Goal: Navigation & Orientation: Find specific page/section

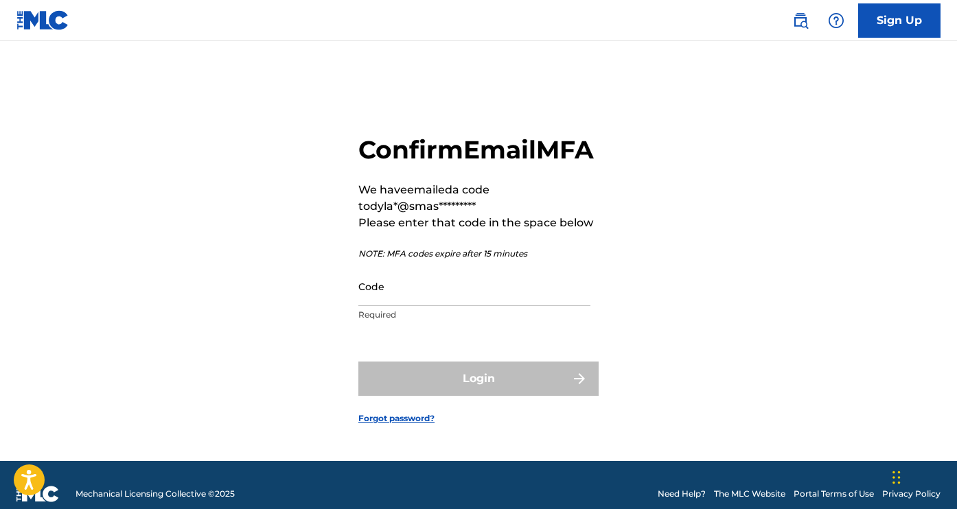
click at [438, 306] on input "Code" at bounding box center [474, 286] width 232 height 39
paste input "612465"
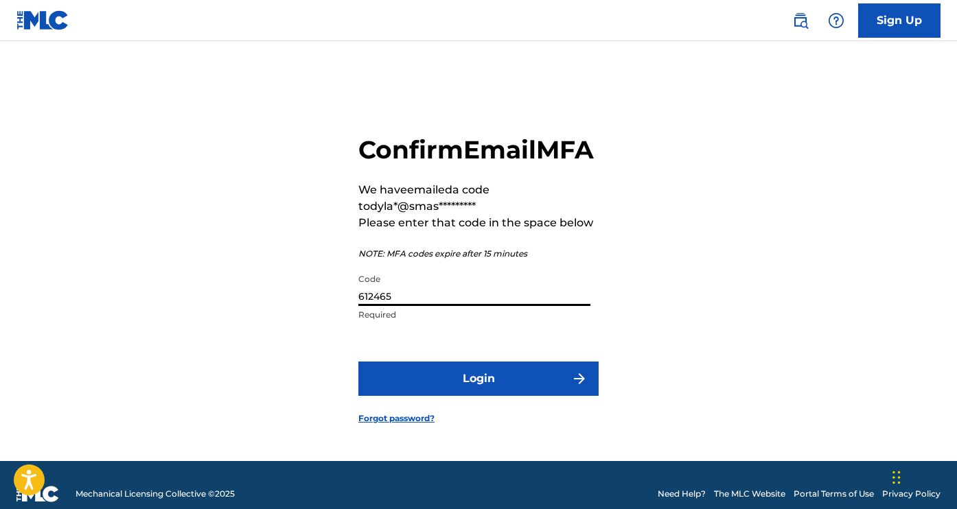
type input "612465"
click at [464, 390] on button "Login" at bounding box center [478, 379] width 240 height 34
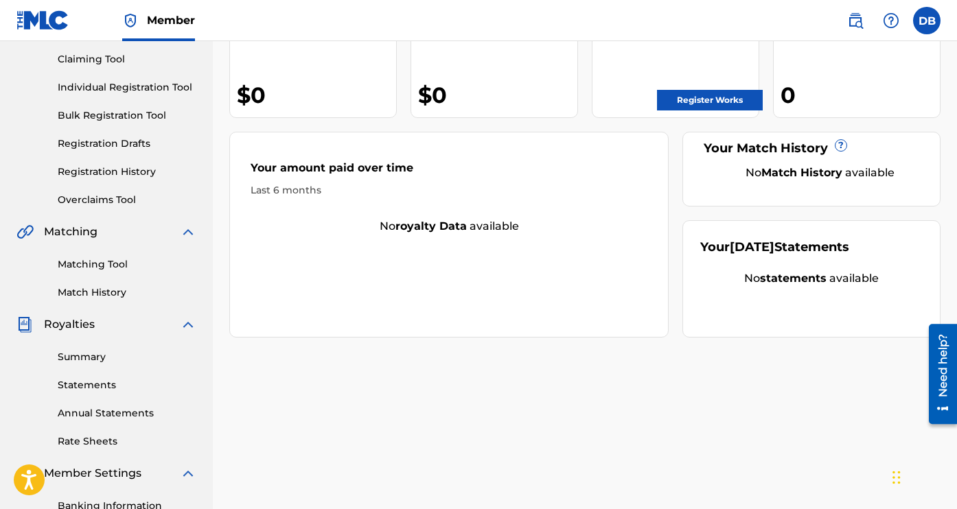
scroll to position [153, 0]
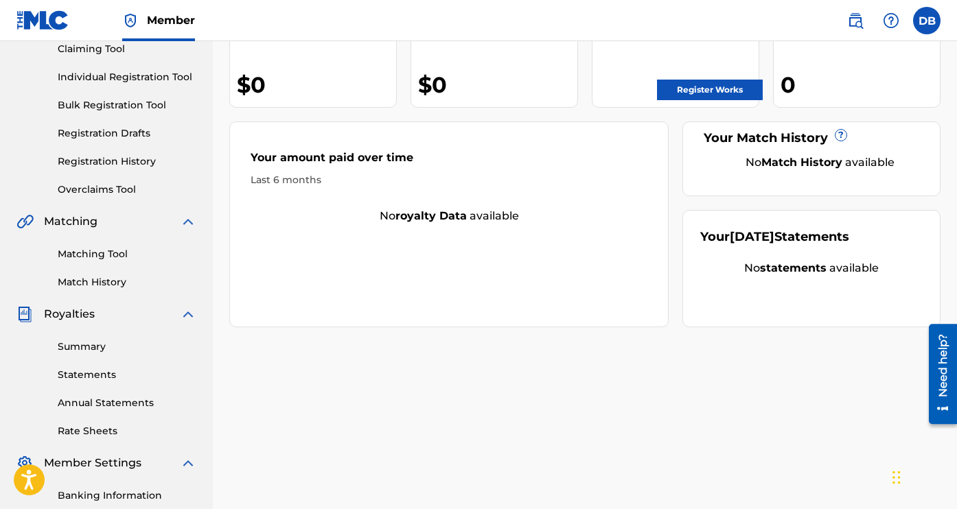
click at [106, 253] on link "Matching Tool" at bounding box center [127, 254] width 139 height 14
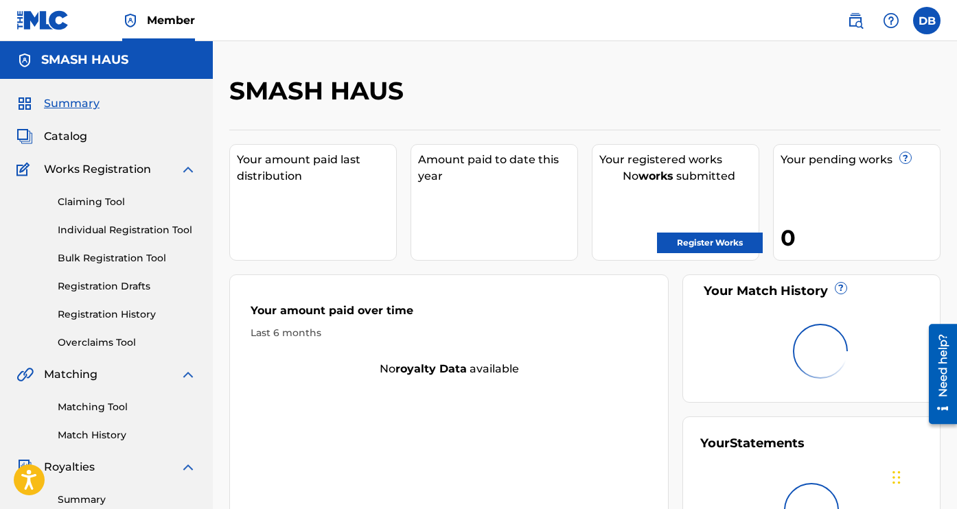
scroll to position [153, 0]
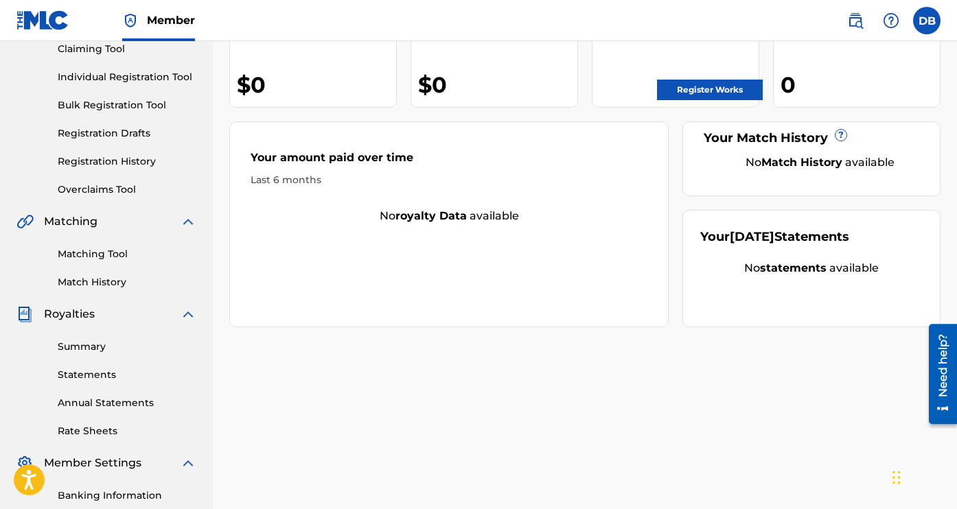
click at [110, 350] on link "Summary" at bounding box center [127, 347] width 139 height 14
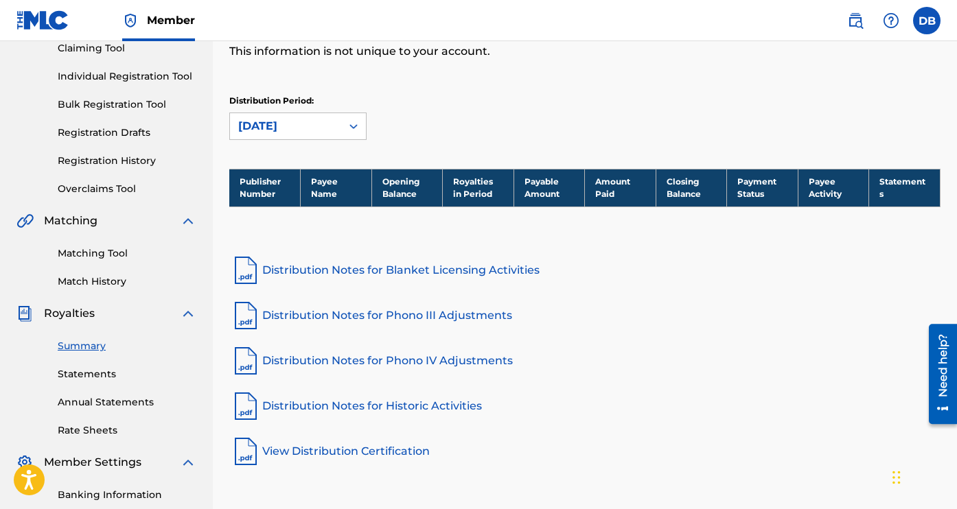
scroll to position [187, 0]
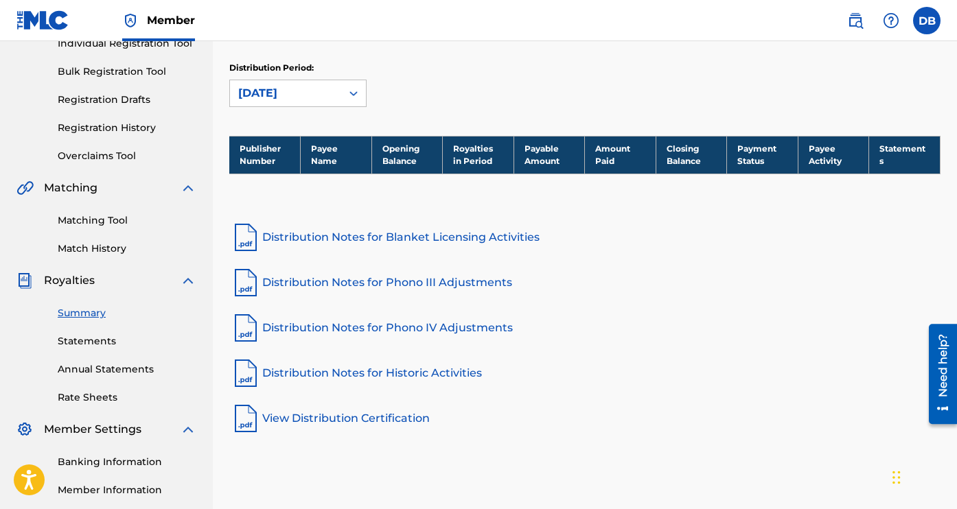
click at [110, 346] on link "Statements" at bounding box center [127, 341] width 139 height 14
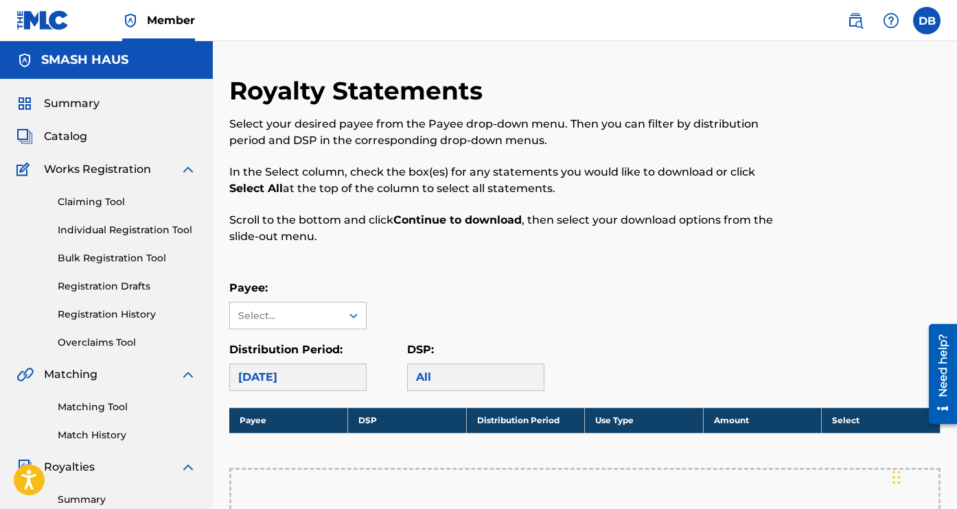
click at [74, 136] on span "Catalog" at bounding box center [65, 136] width 43 height 16
